Goal: Task Accomplishment & Management: Complete application form

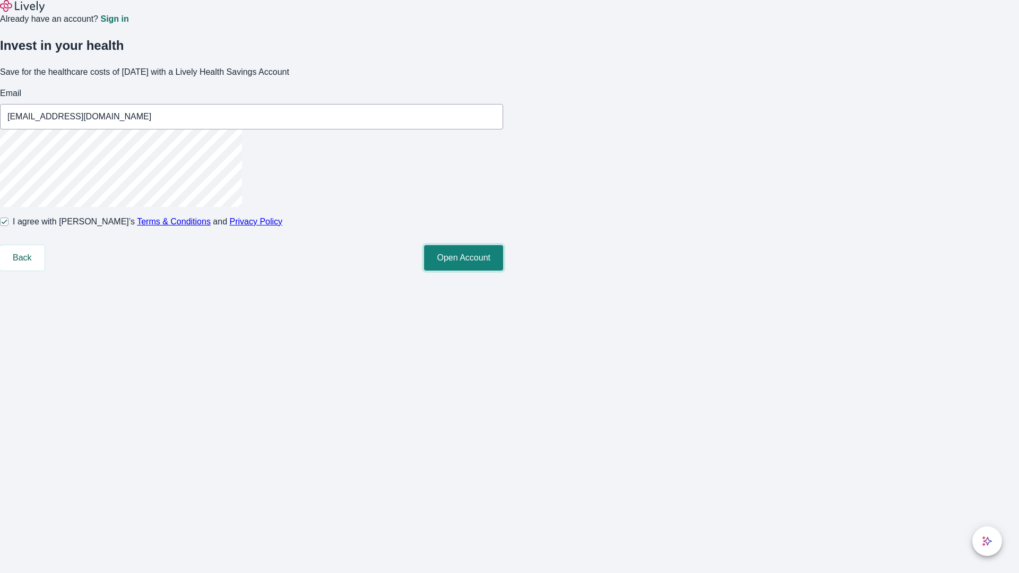
click at [503, 271] on button "Open Account" at bounding box center [463, 257] width 79 height 25
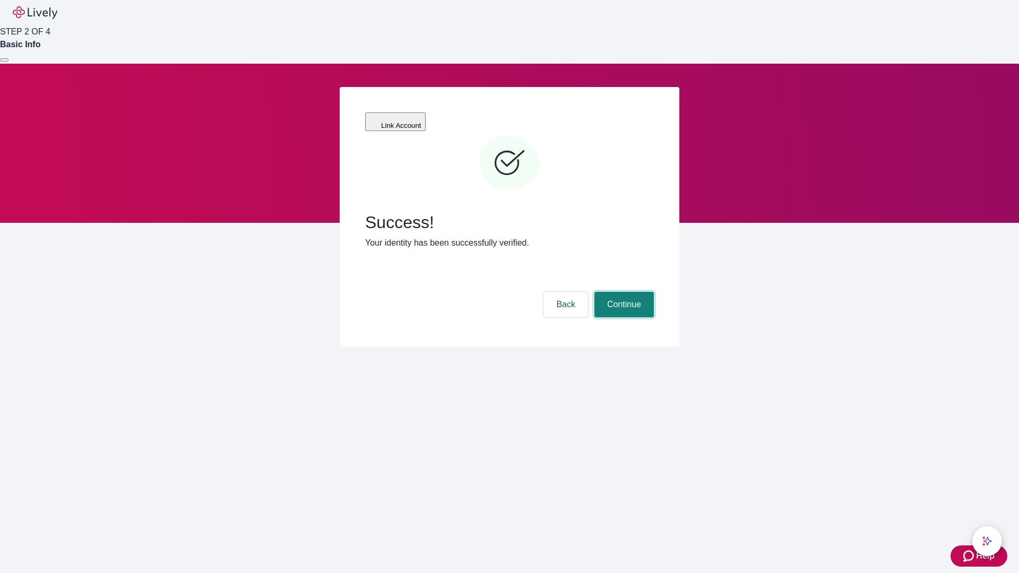
click at [623, 292] on button "Continue" at bounding box center [624, 304] width 59 height 25
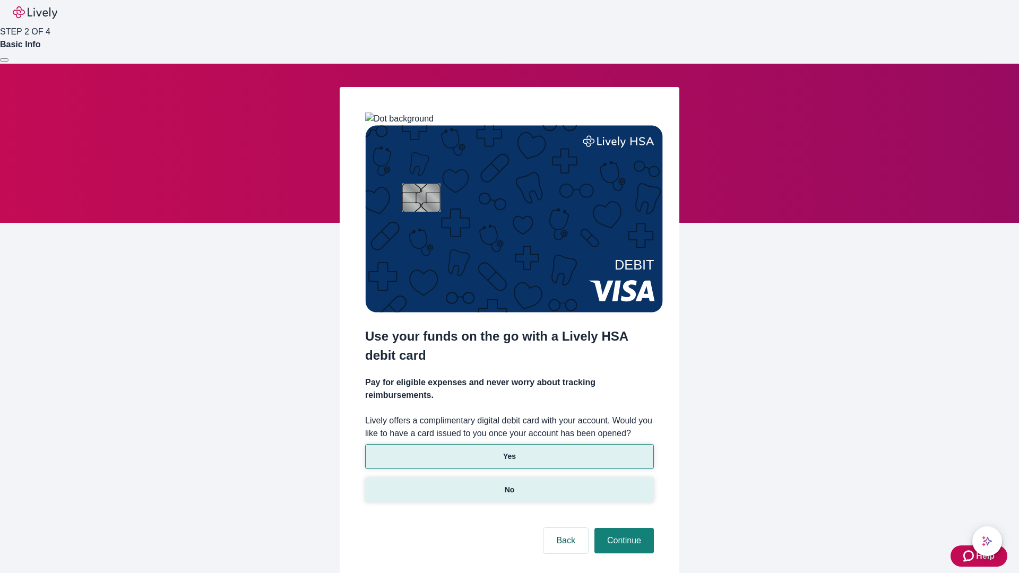
click at [509, 485] on p "No" at bounding box center [510, 490] width 10 height 11
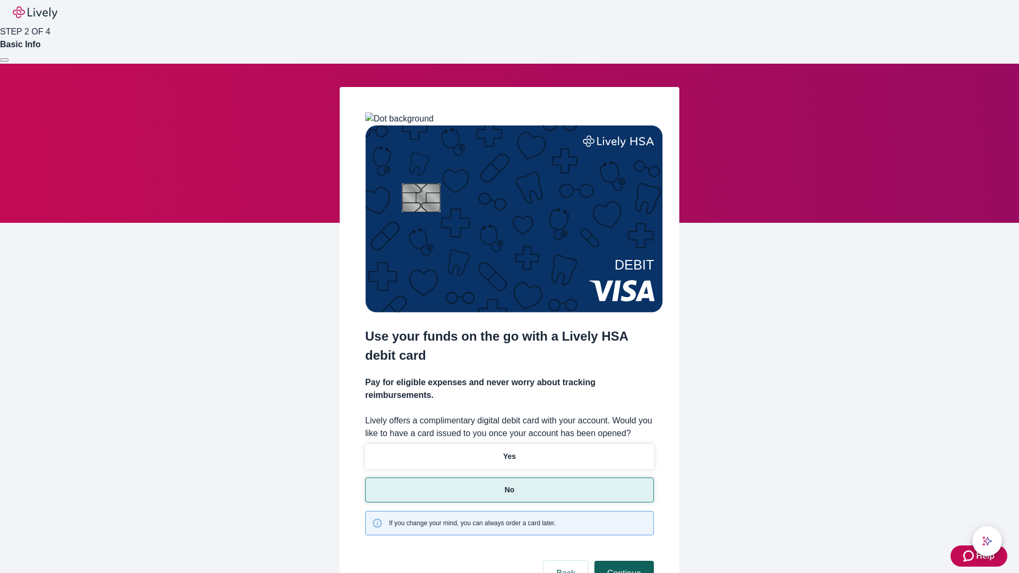
click at [623, 561] on button "Continue" at bounding box center [624, 573] width 59 height 25
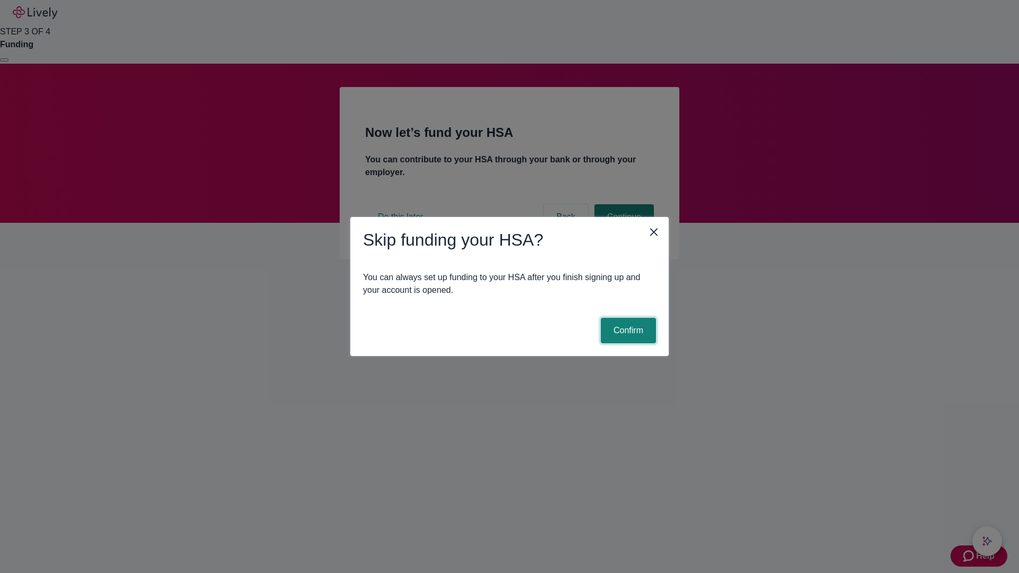
click at [627, 331] on button "Confirm" at bounding box center [628, 330] width 55 height 25
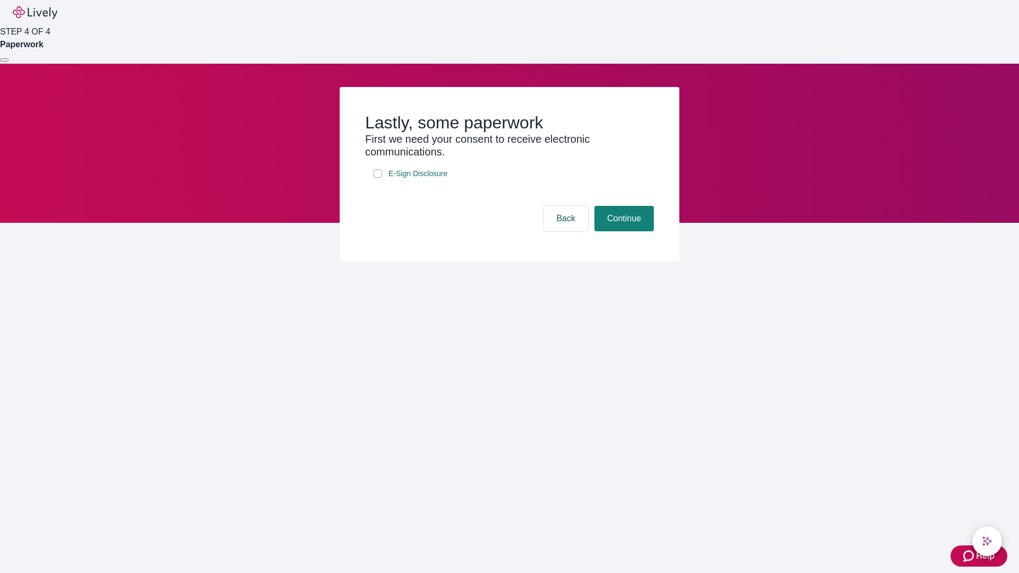
click at [378, 178] on input "E-Sign Disclosure" at bounding box center [378, 173] width 8 height 8
checkbox input "true"
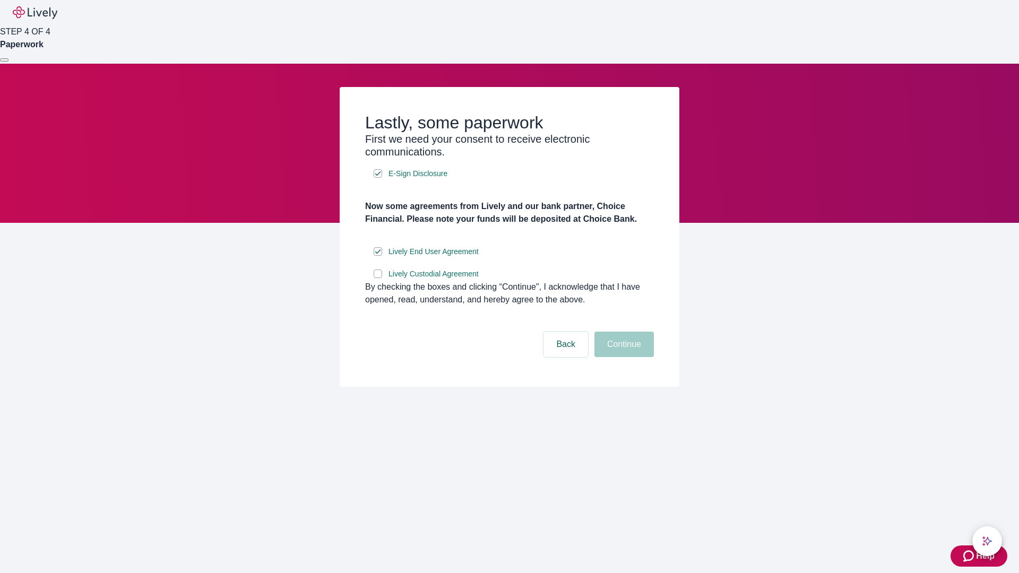
click at [378, 278] on input "Lively Custodial Agreement" at bounding box center [378, 274] width 8 height 8
checkbox input "true"
click at [623, 357] on button "Continue" at bounding box center [624, 344] width 59 height 25
